Goal: Transaction & Acquisition: Purchase product/service

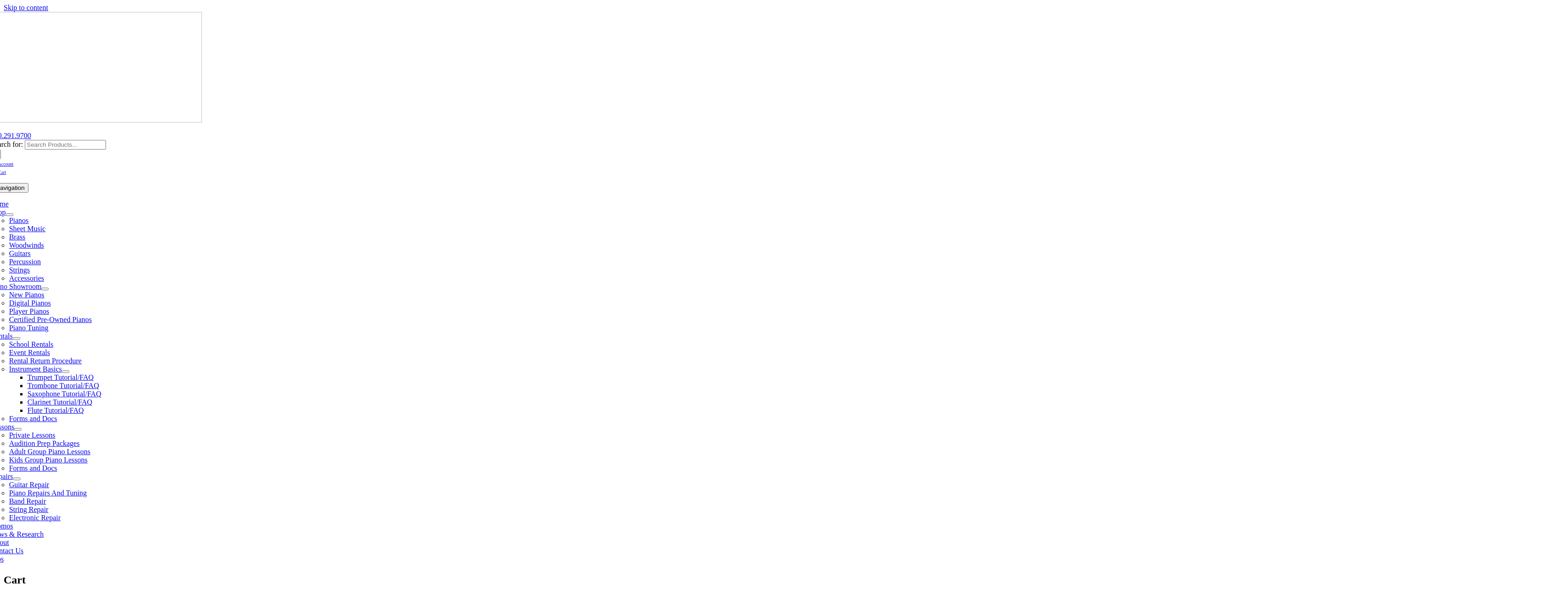
select select "MI"
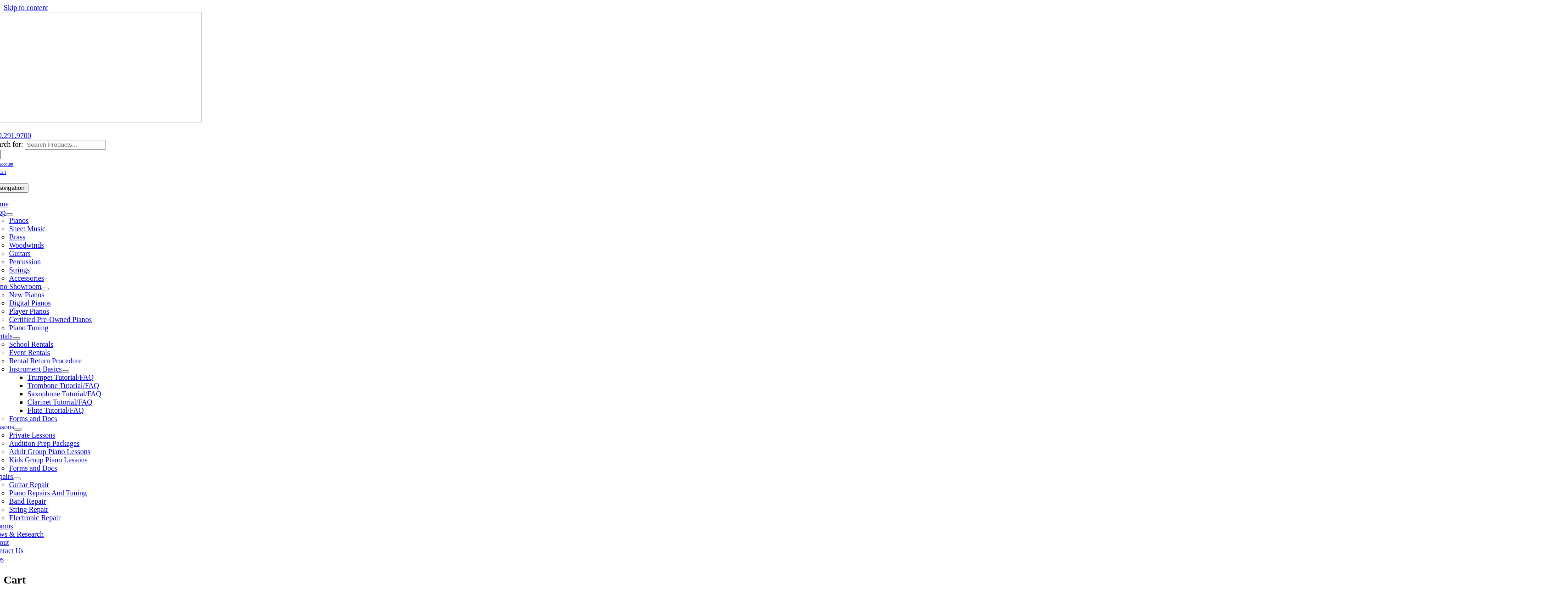
select select "MI"
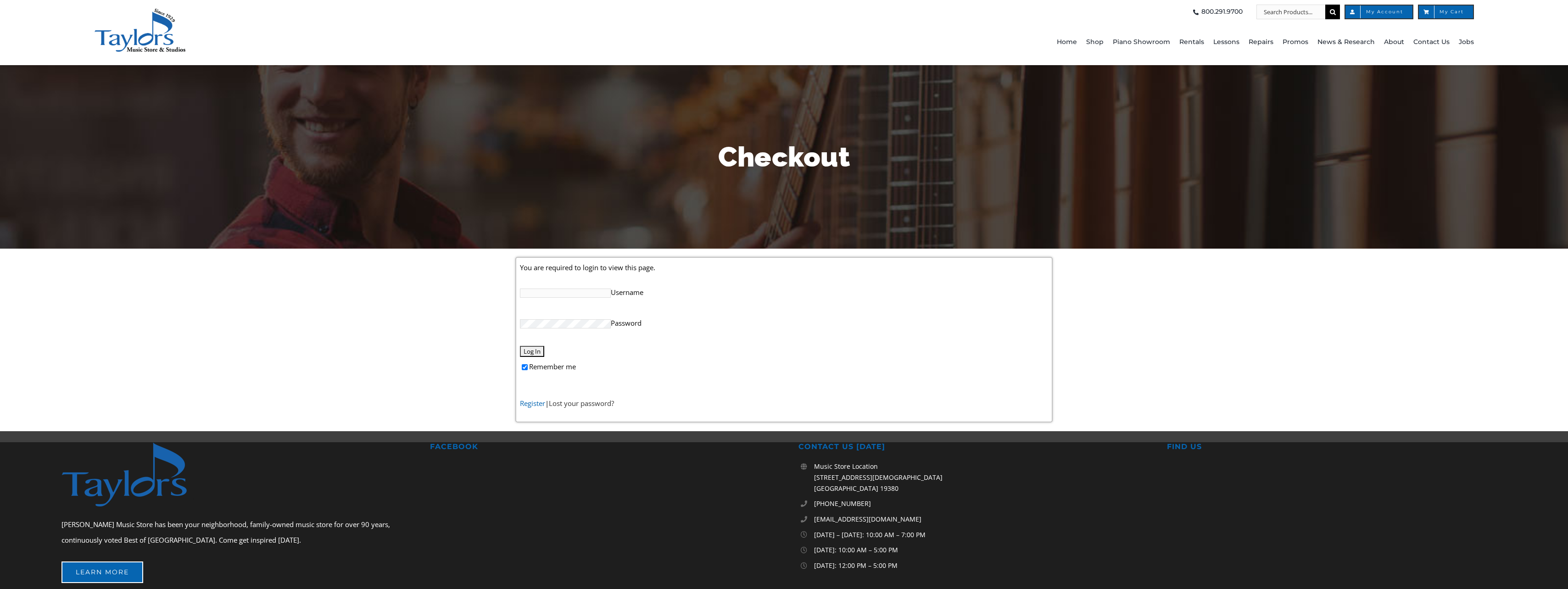
click at [528, 404] on link "Register" at bounding box center [533, 403] width 26 height 9
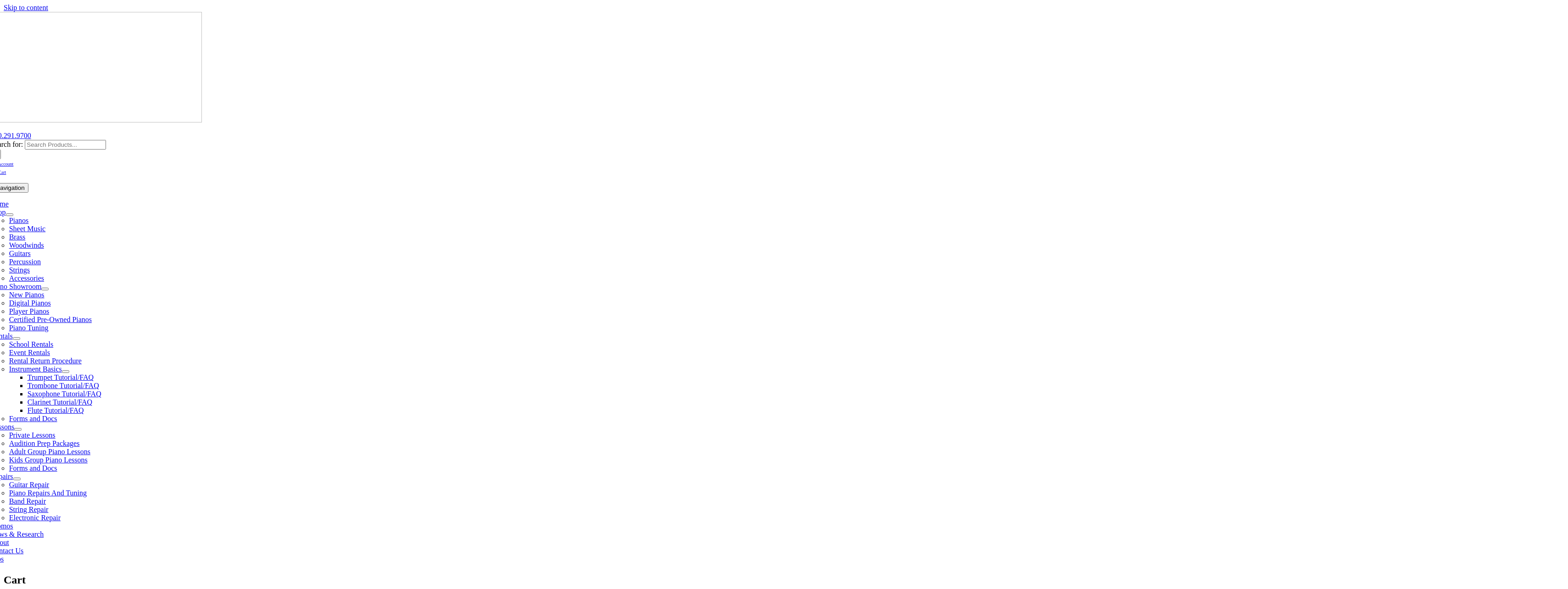
select select "MI"
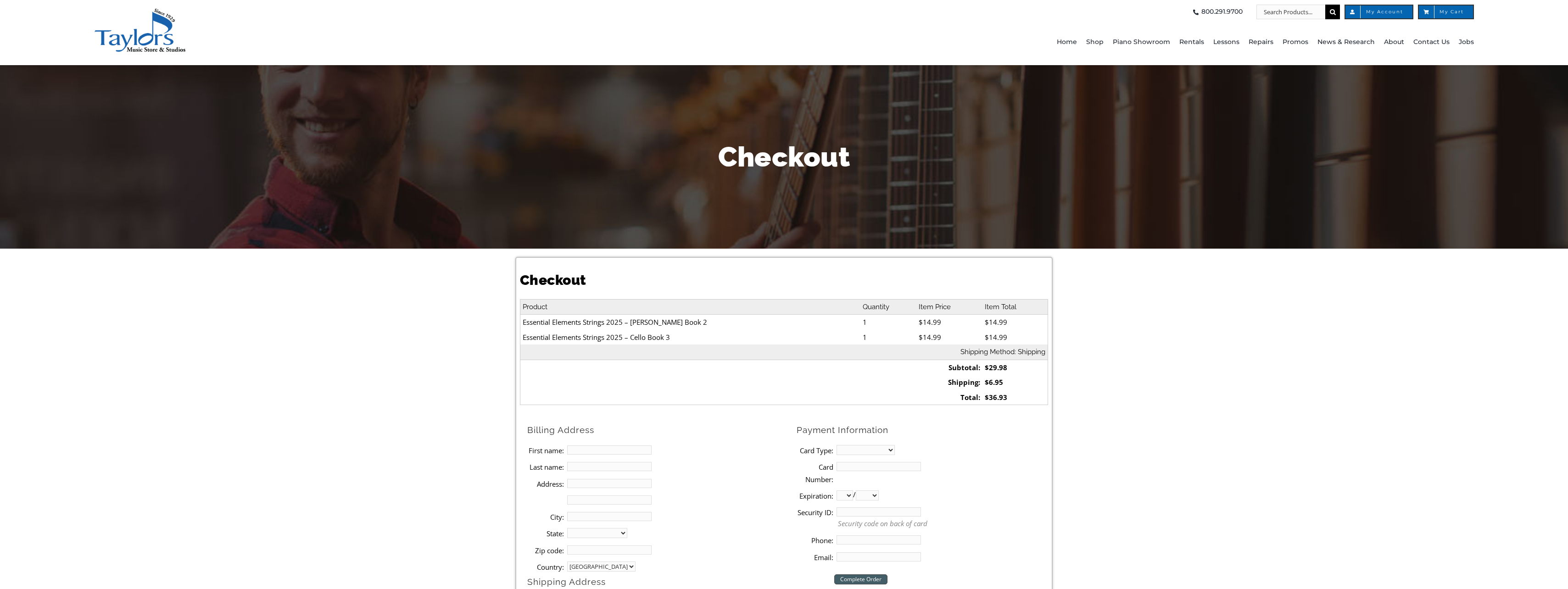
select select
type input "[PERSON_NAME]"
type input "Ball"
type input "[STREET_ADDRESS]"
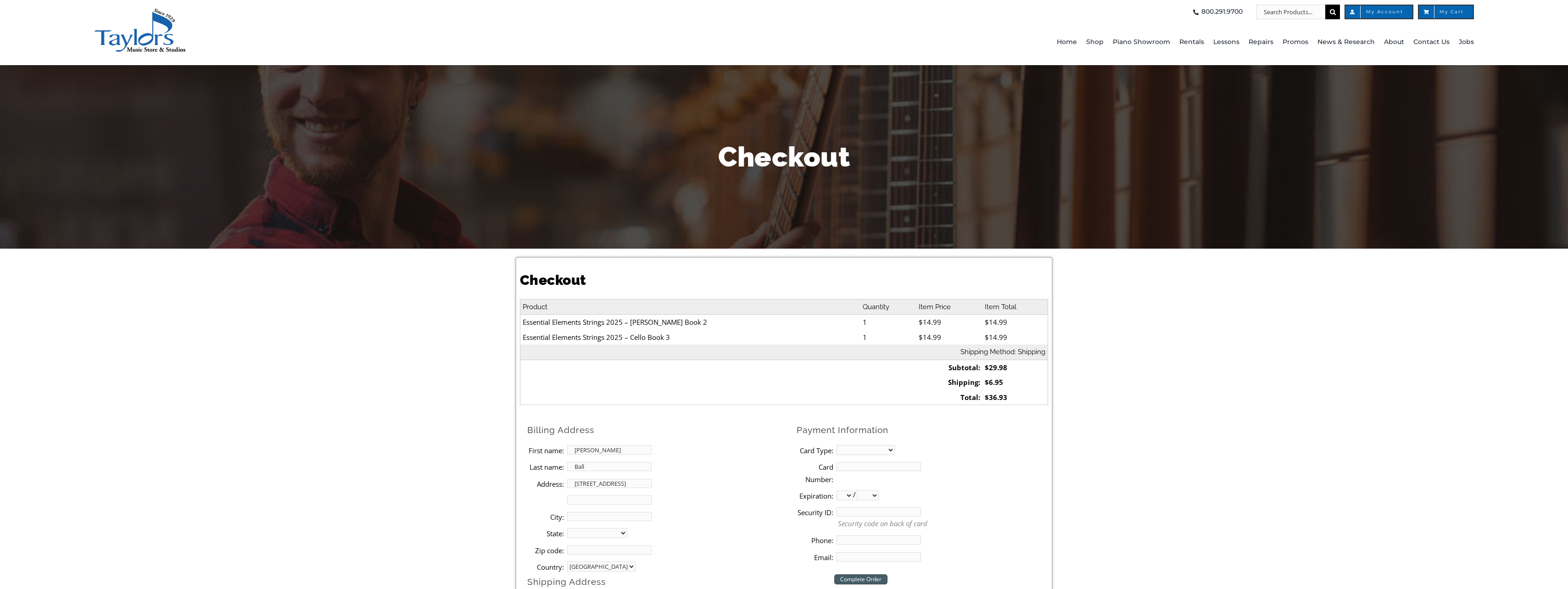
type input "Wixom"
click at [574, 450] on input "[PERSON_NAME]" at bounding box center [610, 450] width 84 height 9
click at [576, 447] on input "[PERSON_NAME]" at bounding box center [610, 450] width 84 height 9
click at [674, 418] on div "Checkout Product Quantity Item Price Item Total Essential Elements Strings 2025…" at bounding box center [784, 445] width 537 height 378
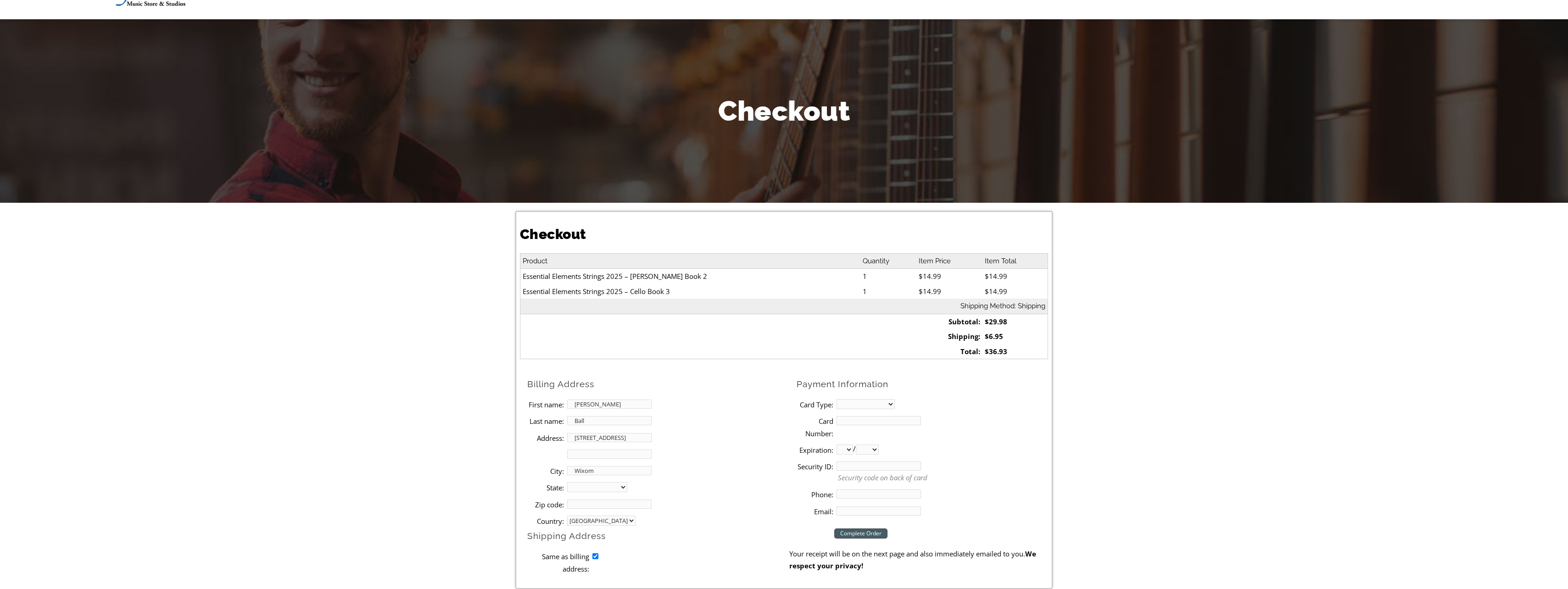
scroll to position [92, 0]
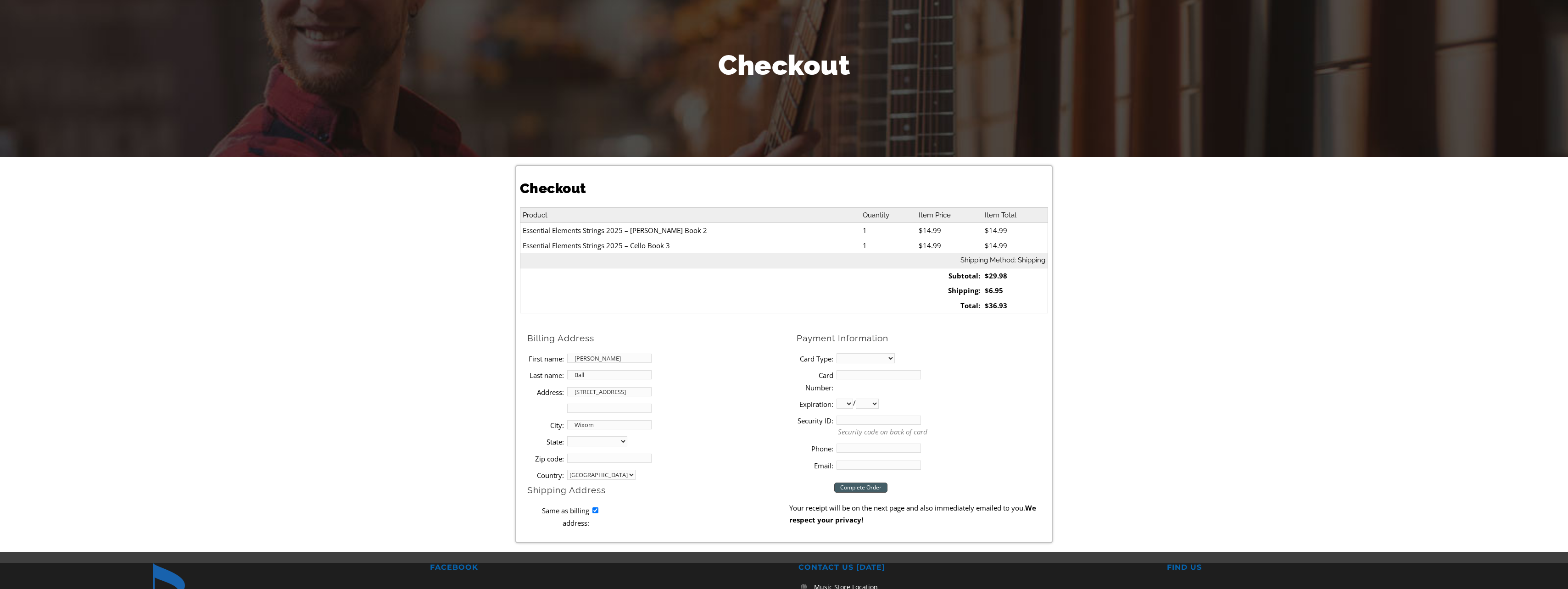
click at [599, 442] on select "Alabama Alaska Arizona Arkansas California Colorado Connecticut Delaware D. C. …" at bounding box center [598, 441] width 60 height 10
select select "MI"
click at [568, 436] on select "Alabama Alaska Arizona Arkansas California Colorado Connecticut Delaware D. C. …" at bounding box center [598, 441] width 60 height 10
click at [585, 461] on input "Zip code:" at bounding box center [610, 458] width 84 height 9
type input "48393"
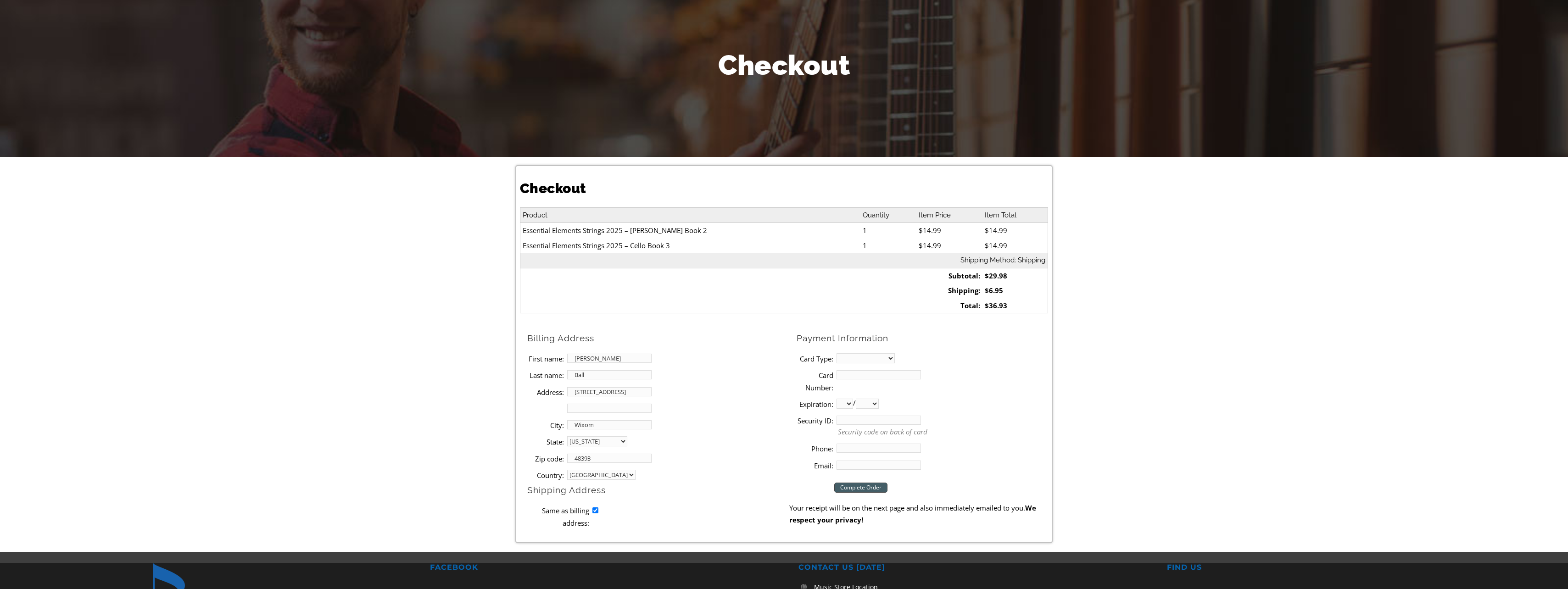
click at [729, 391] on li "Address: 4160 Warrington Drive" at bounding box center [659, 392] width 262 height 17
click at [853, 357] on select "MasterCard Visa American Express Discover" at bounding box center [865, 357] width 58 height 10
select select "mastercard"
click at [836, 353] on select "MasterCard Visa American Express Discover" at bounding box center [865, 357] width 58 height 10
click at [846, 378] on input "Card Number:" at bounding box center [878, 375] width 84 height 9
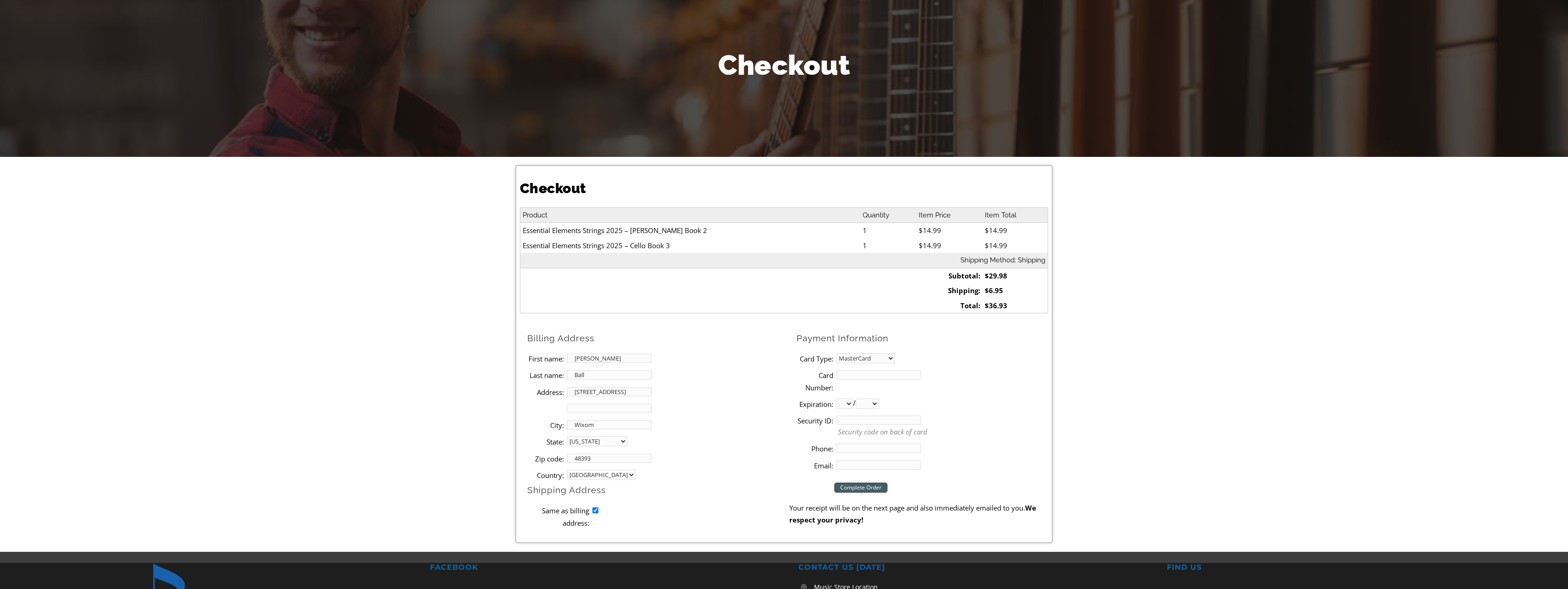
type input "[CREDIT_CARD_NUMBER]"
select select "03"
select select "2028"
click at [861, 420] on input "Security ID:" at bounding box center [878, 420] width 84 height 9
type input "279"
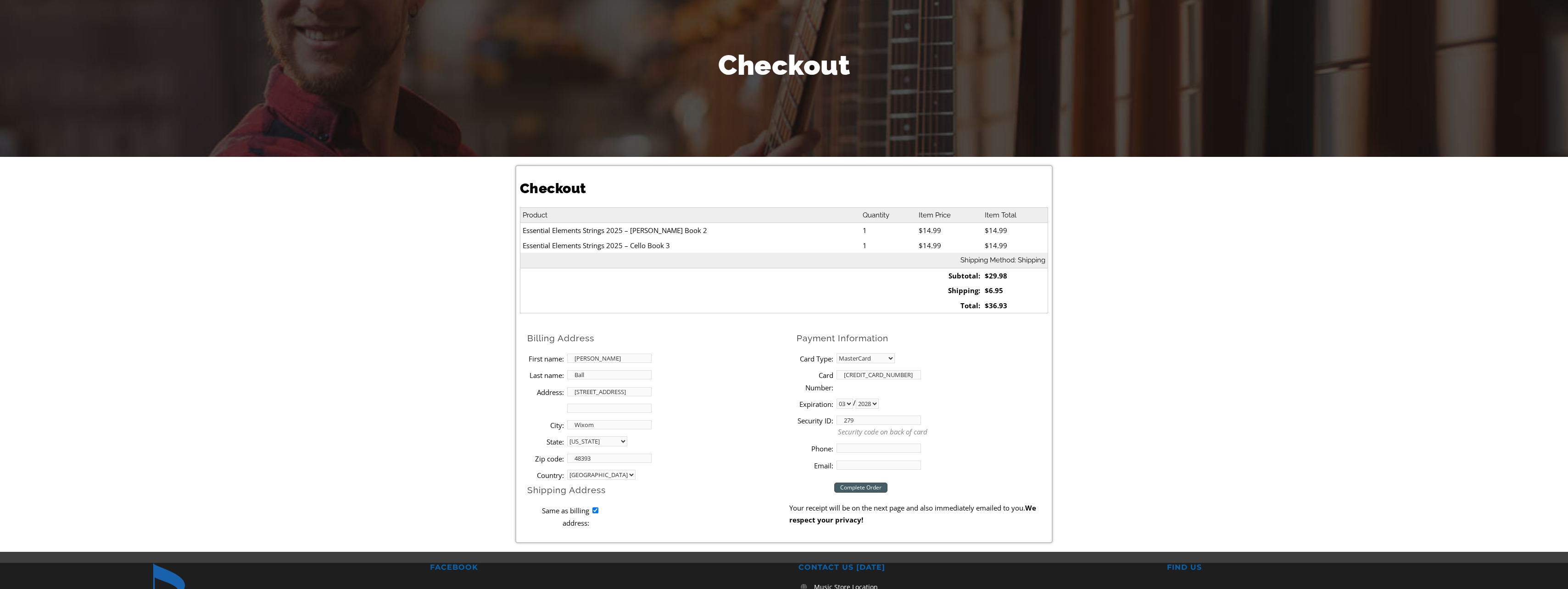
click at [878, 447] on input "Phone:" at bounding box center [878, 448] width 84 height 9
type input "2483783800"
type input "[PERSON_NAME][EMAIL_ADDRESS][DOMAIN_NAME]"
click at [849, 484] on input "Complete Order" at bounding box center [860, 487] width 53 height 10
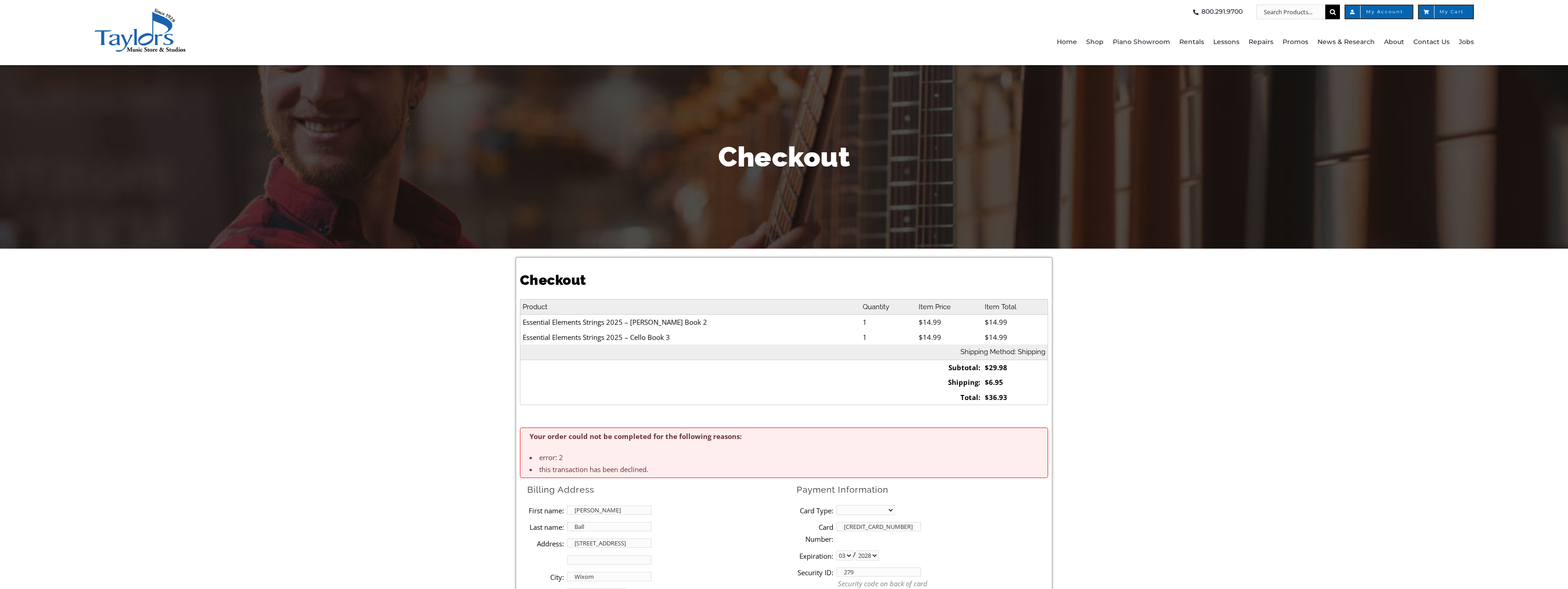
select select "MI"
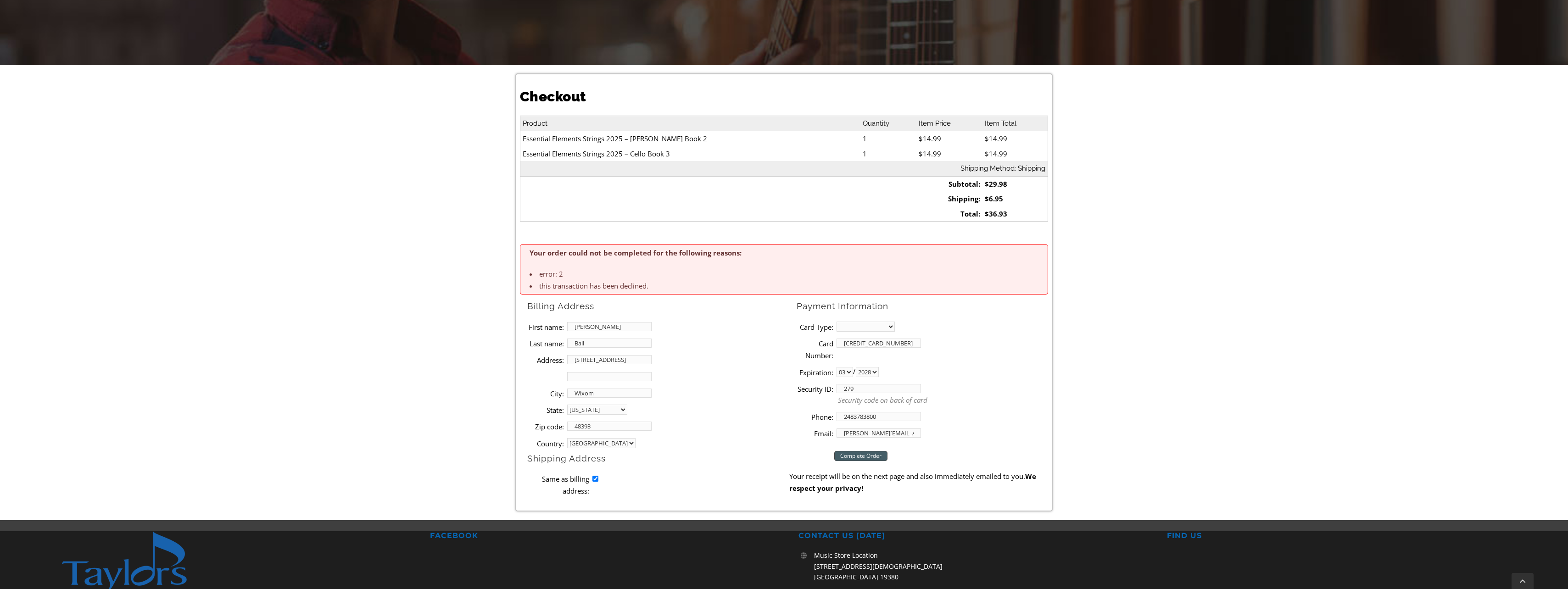
click at [860, 326] on select "MasterCard Visa American Express Discover" at bounding box center [865, 326] width 58 height 10
select select "mastercard"
click at [836, 321] on select "MasterCard Visa American Express Discover" at bounding box center [865, 326] width 58 height 10
drag, startPoint x: 855, startPoint y: 392, endPoint x: 824, endPoint y: 392, distance: 31.0
click at [824, 392] on li "Security ID: 279 Security code on back of card" at bounding box center [922, 393] width 251 height 28
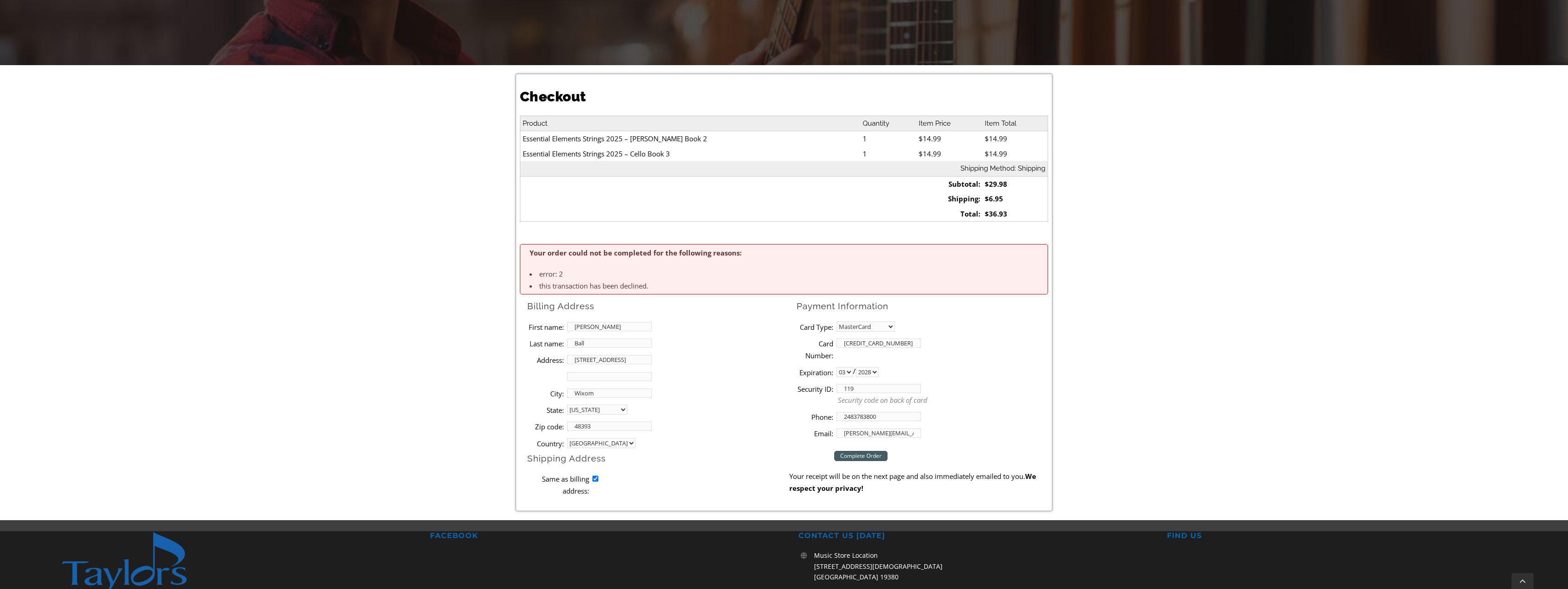
type input "119"
click at [852, 457] on input "Complete Order" at bounding box center [860, 455] width 53 height 10
